Goal: Transaction & Acquisition: Book appointment/travel/reservation

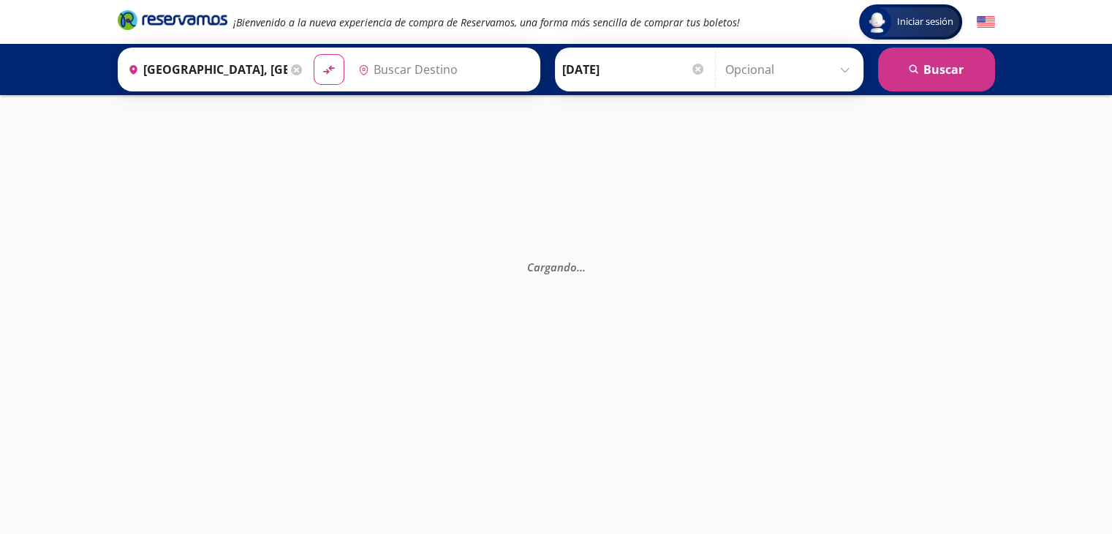
type input "Querétaro, Querétaro"
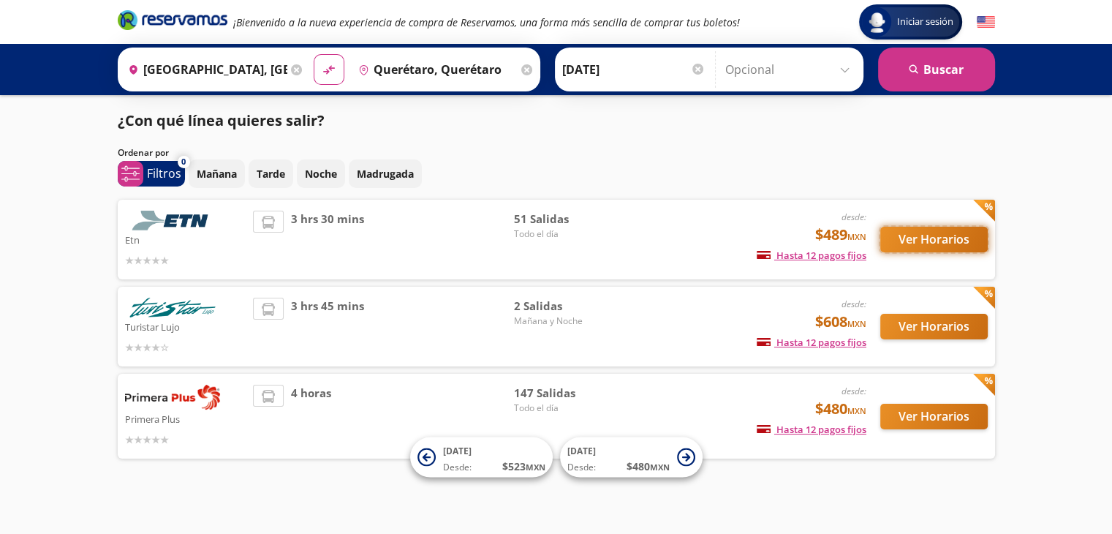
click at [918, 235] on button "Ver Horarios" at bounding box center [933, 240] width 107 height 26
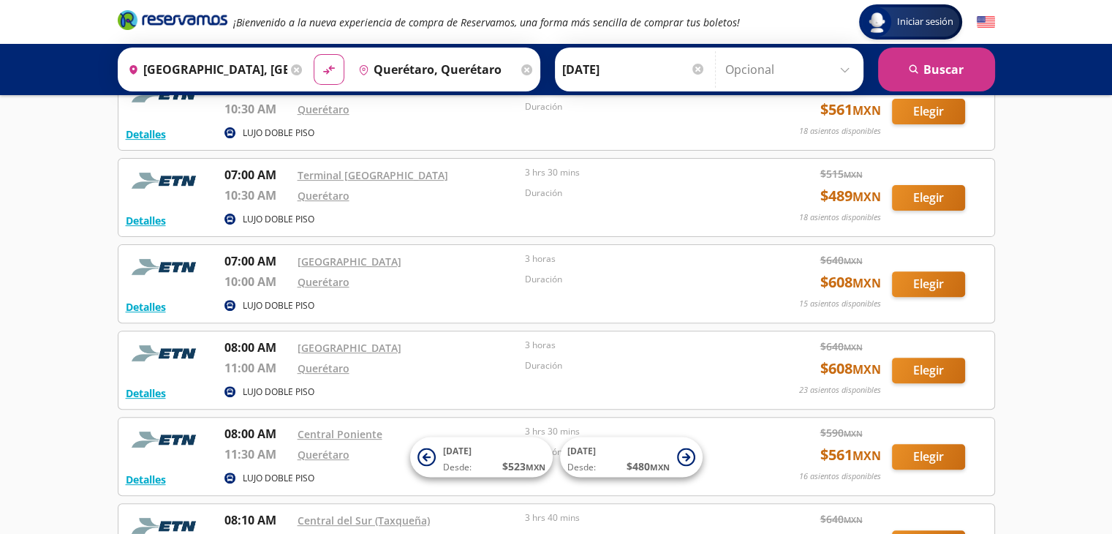
scroll to position [461, 0]
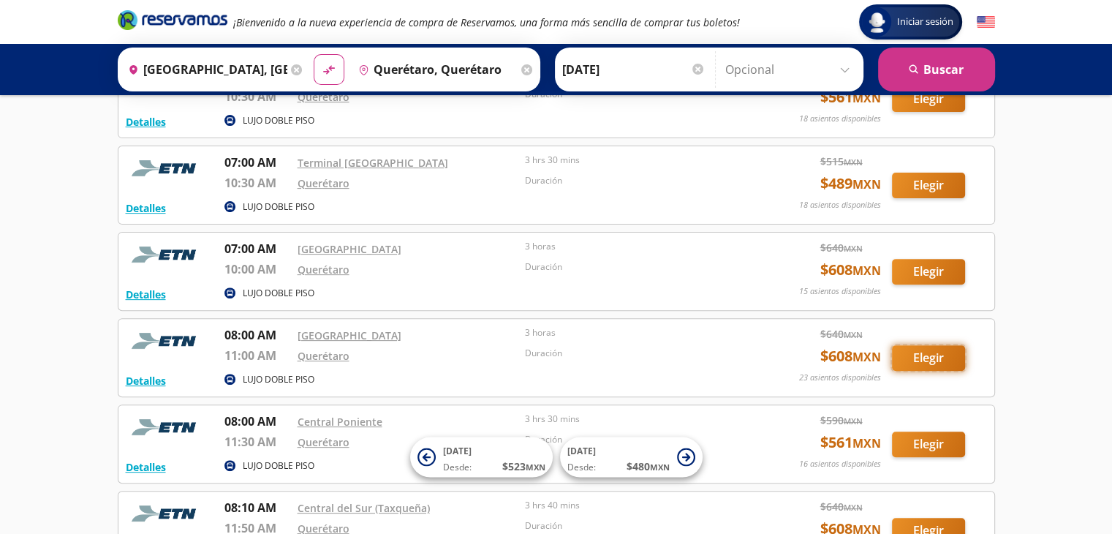
click at [942, 360] on button "Elegir" at bounding box center [928, 358] width 73 height 26
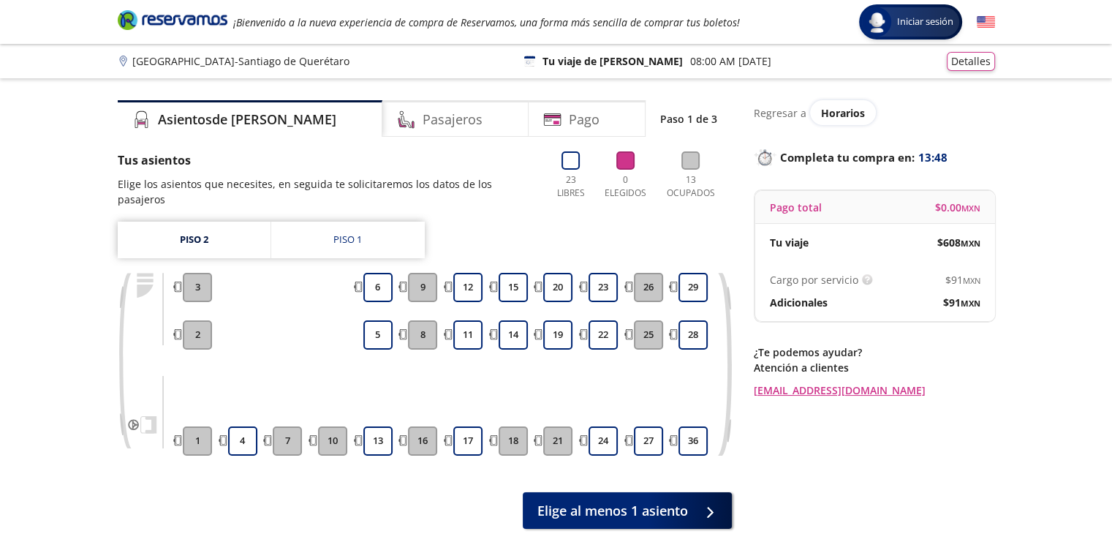
drag, startPoint x: 1111, startPoint y: 169, endPoint x: 1114, endPoint y: 75, distance: 93.6
click at [1111, 75] on html "Group 9 Created with Sketch. Elige tus asientos [GEOGRAPHIC_DATA] - [GEOGRAPHIC…" at bounding box center [556, 324] width 1112 height 649
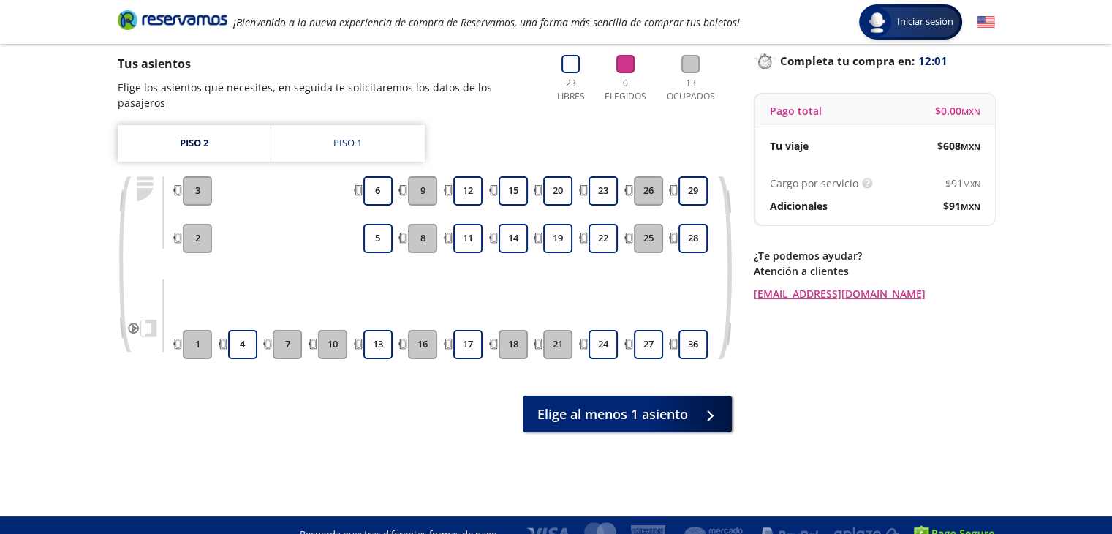
scroll to position [115, 0]
